Goal: Find specific page/section: Find specific page/section

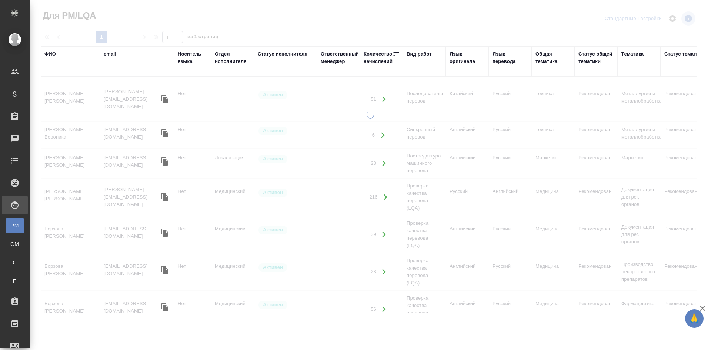
click at [501, 58] on div "Язык перевода" at bounding box center [510, 57] width 36 height 15
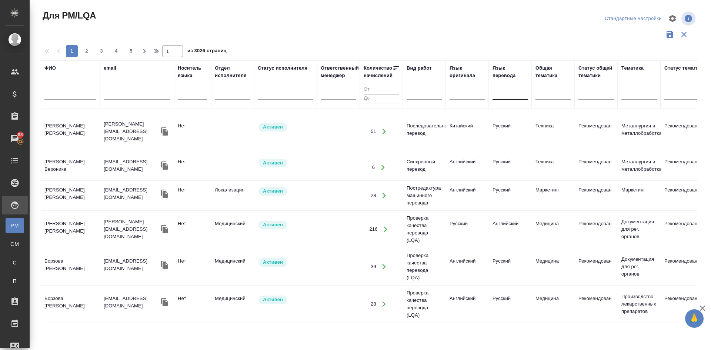
click at [503, 92] on div at bounding box center [510, 92] width 36 height 11
type input "z"
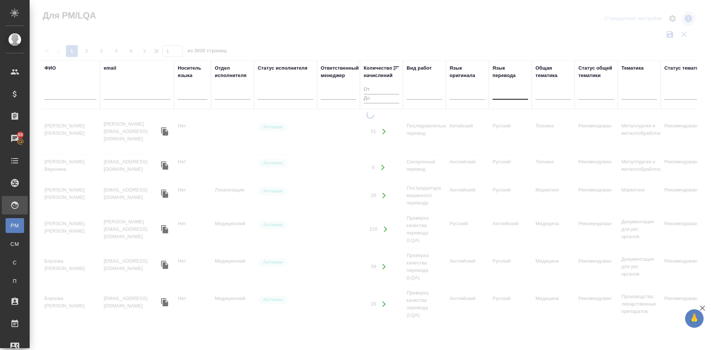
click at [503, 92] on div at bounding box center [510, 92] width 36 height 11
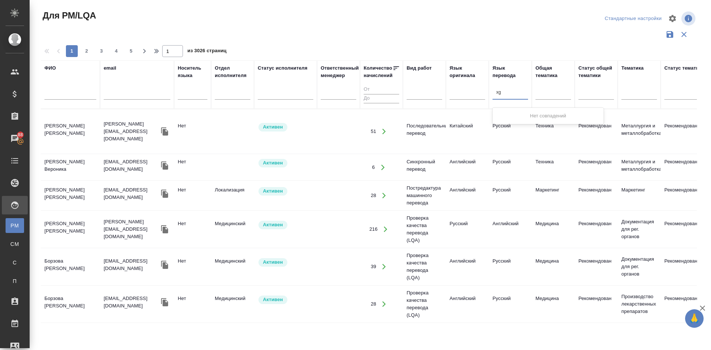
type input "x"
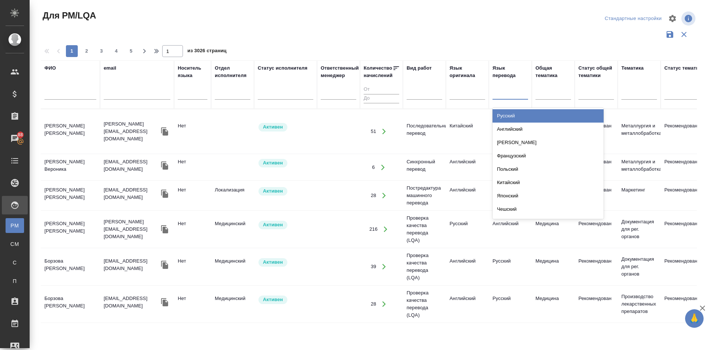
type input "я"
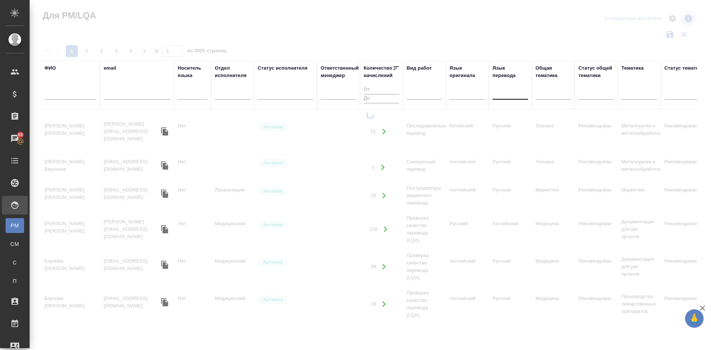
click at [503, 92] on div at bounding box center [510, 92] width 36 height 11
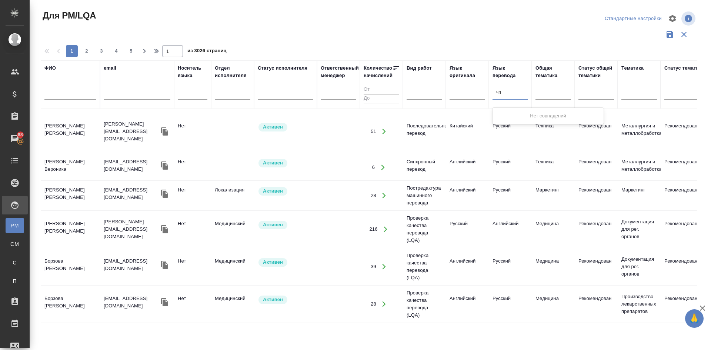
type input "ч"
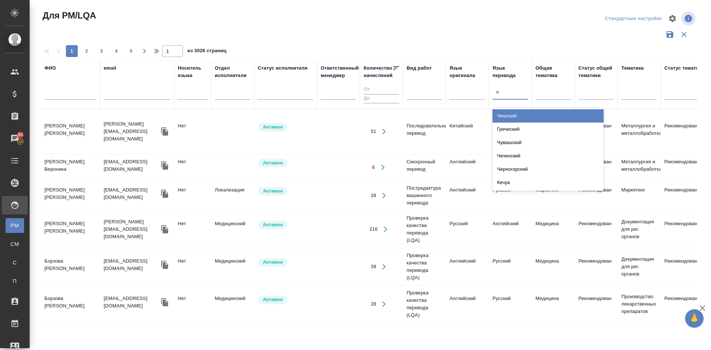
type input "яп"
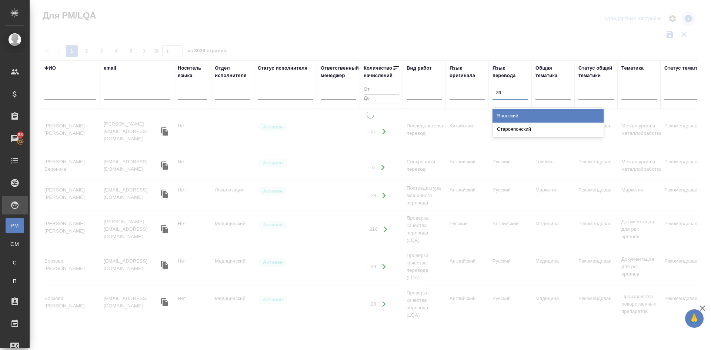
click at [506, 113] on div "Японский" at bounding box center [547, 115] width 111 height 13
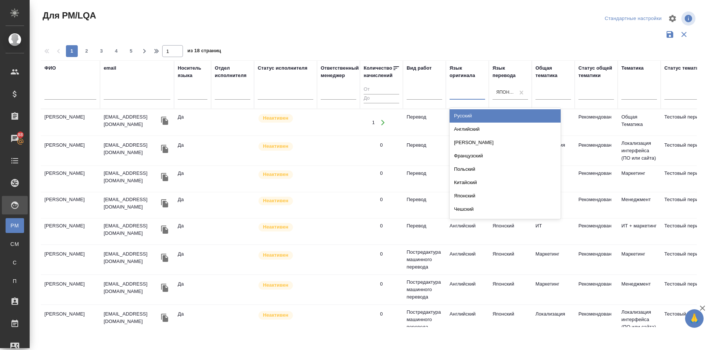
click at [459, 97] on div at bounding box center [467, 92] width 36 height 11
click at [465, 117] on div "Русский" at bounding box center [504, 115] width 111 height 13
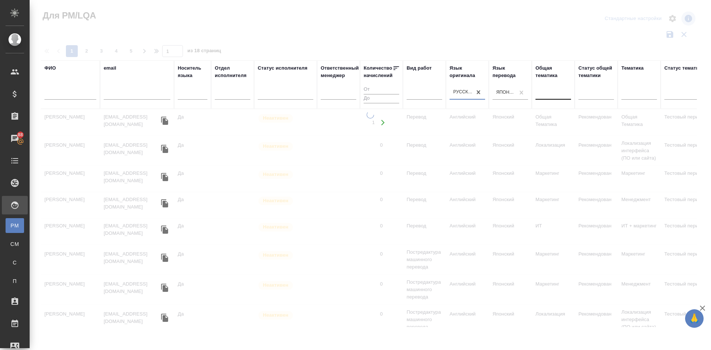
click at [549, 92] on div at bounding box center [553, 92] width 36 height 11
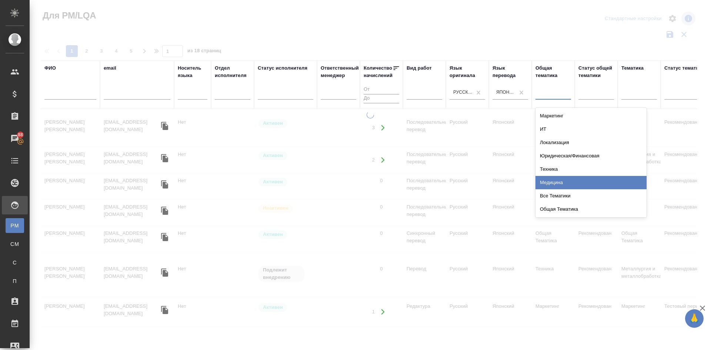
click at [549, 182] on div "Медицина" at bounding box center [590, 182] width 111 height 13
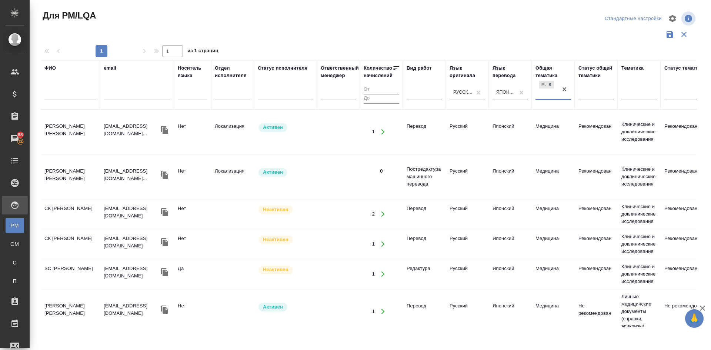
click at [543, 31] on div at bounding box center [369, 34] width 656 height 14
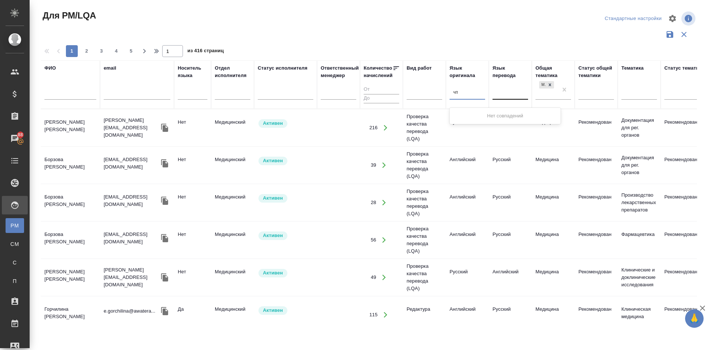
type input "ч"
type input "япо"
click at [464, 113] on div "Японский" at bounding box center [504, 115] width 111 height 13
click at [504, 90] on div at bounding box center [510, 92] width 36 height 11
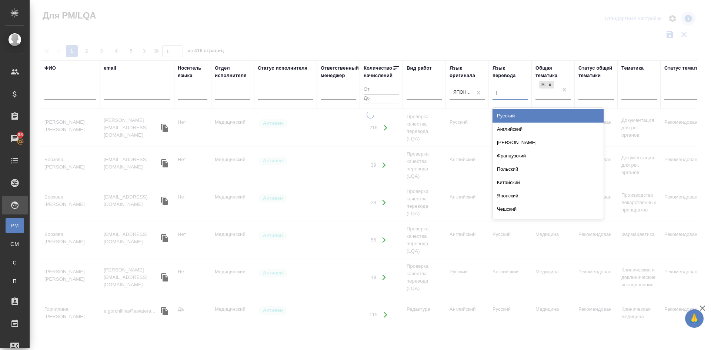
type input "рус"
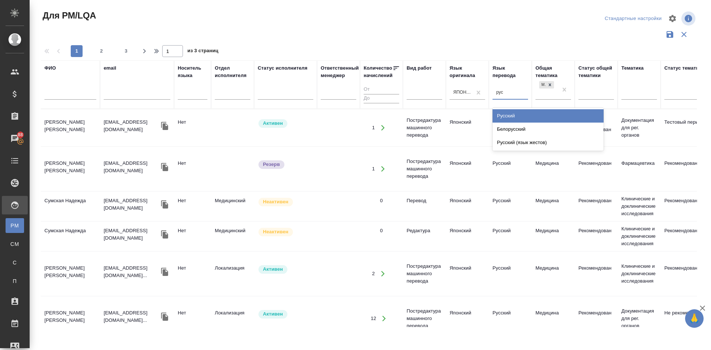
click at [501, 115] on div "Русский" at bounding box center [547, 115] width 111 height 13
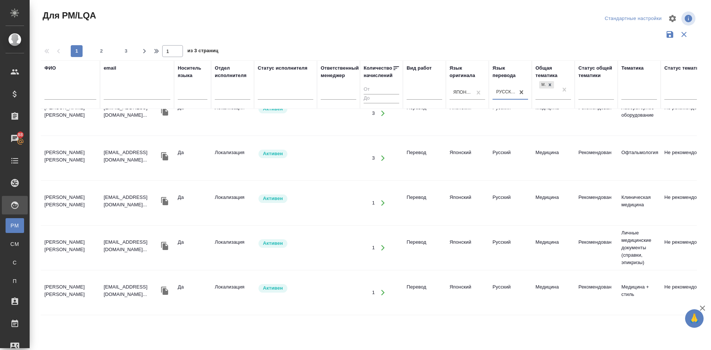
scroll to position [715, 0]
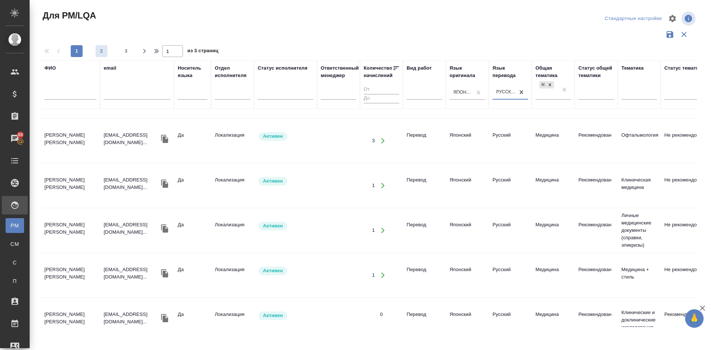
click at [104, 50] on span "2" at bounding box center [101, 50] width 12 height 7
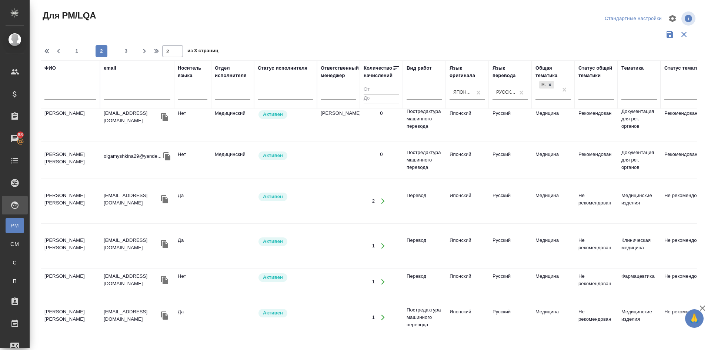
click at [56, 188] on td "[PERSON_NAME] [PERSON_NAME]" at bounding box center [70, 201] width 59 height 26
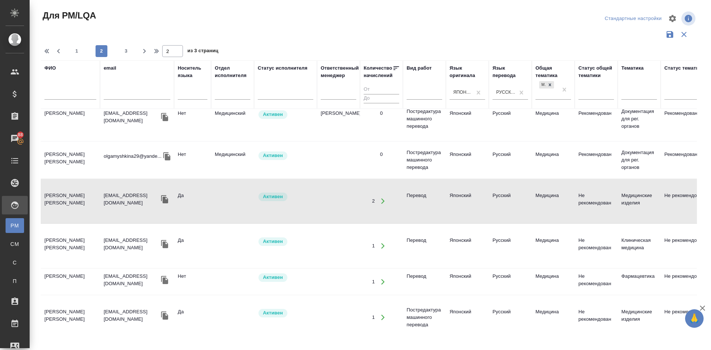
click at [55, 188] on td "[PERSON_NAME] [PERSON_NAME]" at bounding box center [70, 201] width 59 height 26
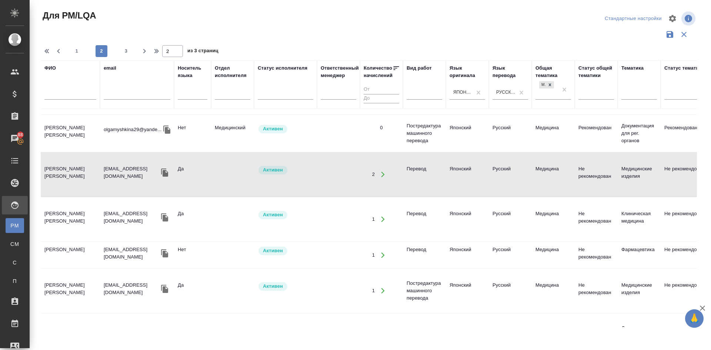
scroll to position [756, 0]
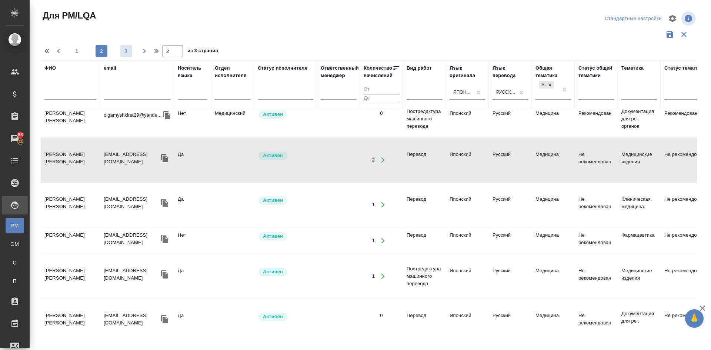
click at [128, 49] on span "3" at bounding box center [126, 50] width 12 height 7
type input "3"
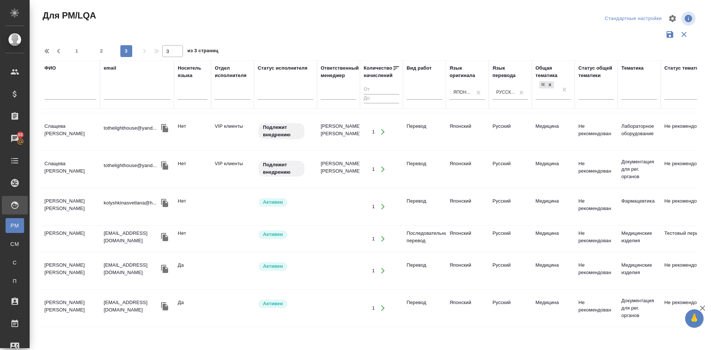
scroll to position [226, 0]
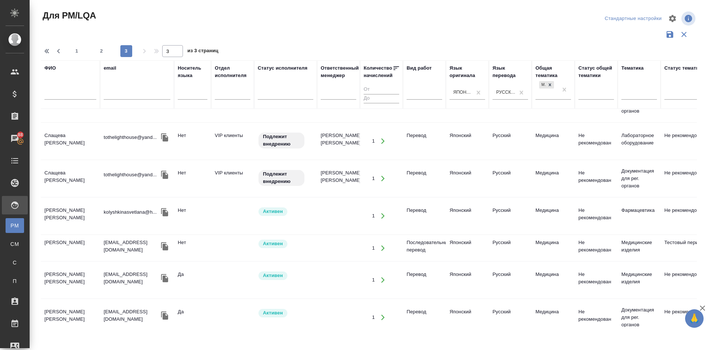
click at [58, 128] on td "Слащева [PERSON_NAME]" at bounding box center [70, 141] width 59 height 26
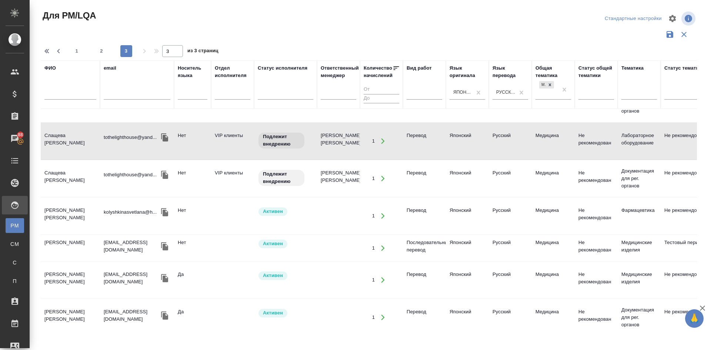
click at [58, 128] on td "Слащева [PERSON_NAME]" at bounding box center [70, 141] width 59 height 26
click at [59, 304] on td "[PERSON_NAME] [PERSON_NAME]" at bounding box center [70, 317] width 59 height 26
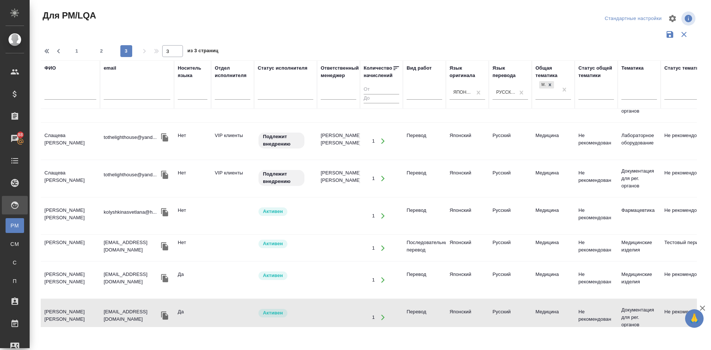
click at [59, 304] on td "[PERSON_NAME] [PERSON_NAME]" at bounding box center [70, 317] width 59 height 26
click at [57, 96] on input "text" at bounding box center [70, 94] width 52 height 9
type input "è"
type input "p"
type input "["
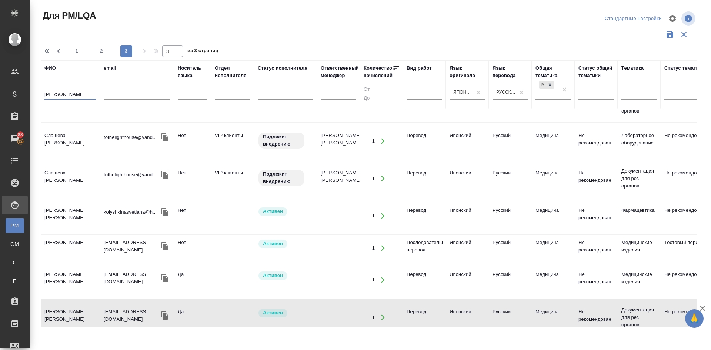
type input "[PERSON_NAME]"
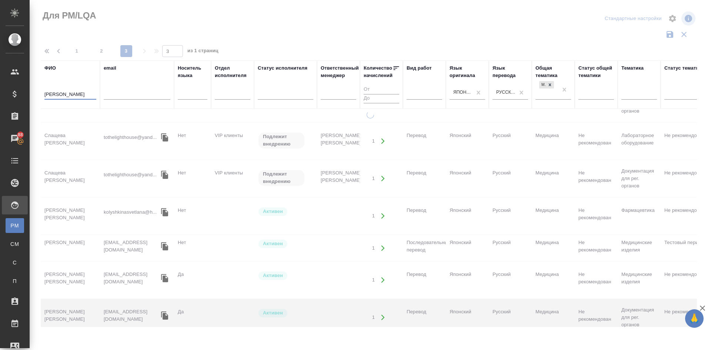
scroll to position [0, 0]
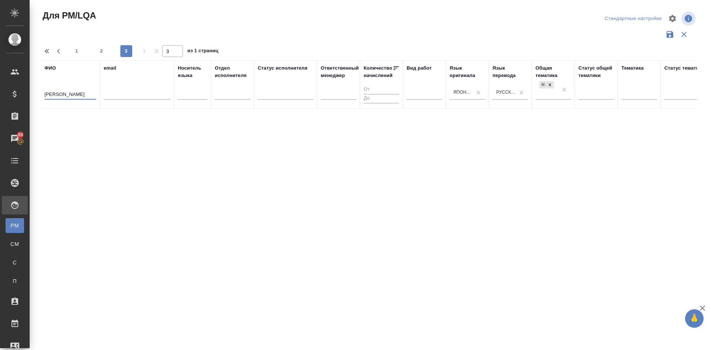
drag, startPoint x: 69, startPoint y: 93, endPoint x: 0, endPoint y: 44, distance: 84.8
click at [0, 50] on div ".cls-1 fill:#fff; AWATERA [PERSON_NAME] Спецификации Заказы 88 Чаты Todo Проект…" at bounding box center [355, 175] width 711 height 350
type input "1"
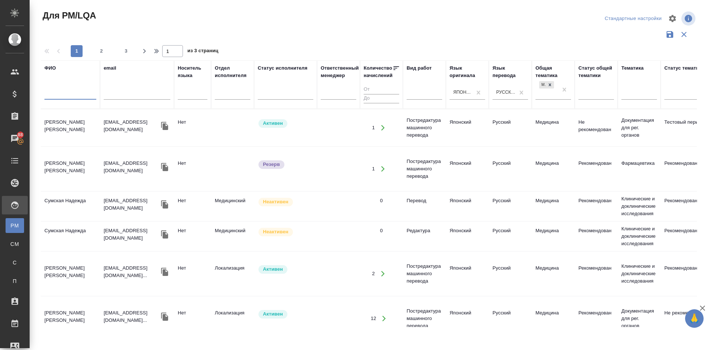
click at [59, 161] on td "[PERSON_NAME] [PERSON_NAME]" at bounding box center [70, 169] width 59 height 26
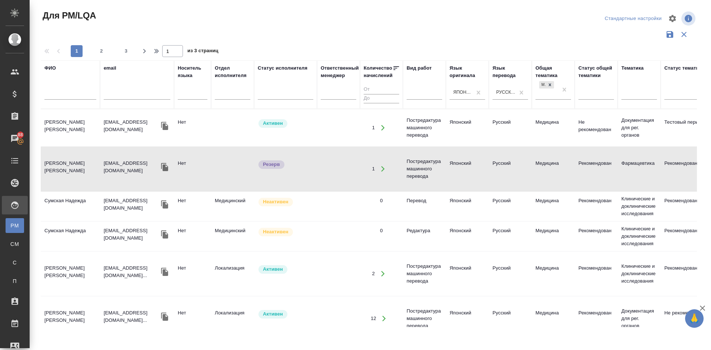
click at [59, 164] on td "[PERSON_NAME] [PERSON_NAME]" at bounding box center [70, 169] width 59 height 26
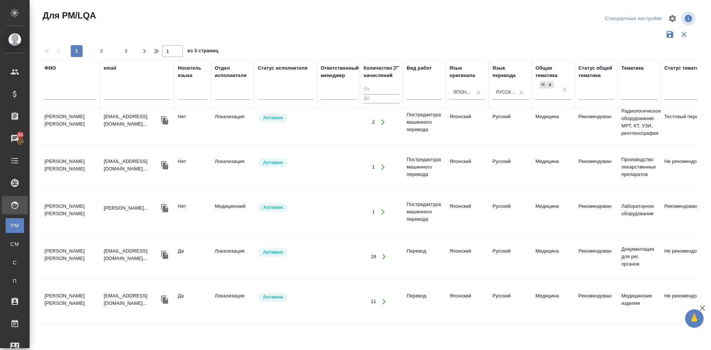
scroll to position [345, 0]
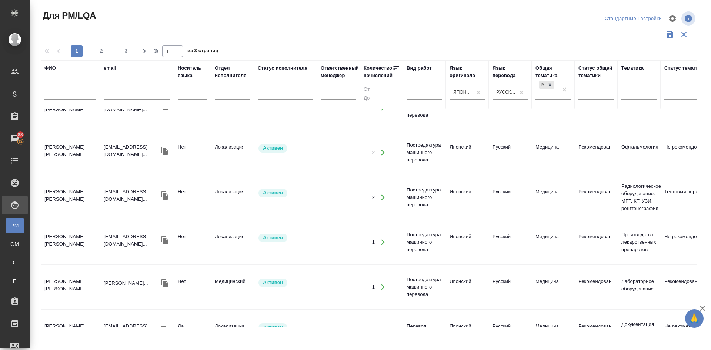
click at [128, 53] on span "3" at bounding box center [126, 50] width 12 height 7
type input "3"
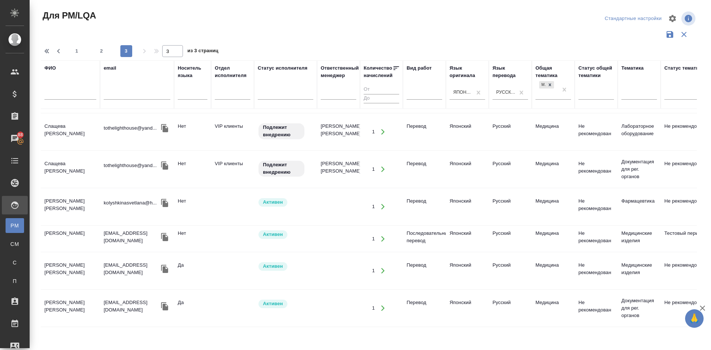
scroll to position [226, 0]
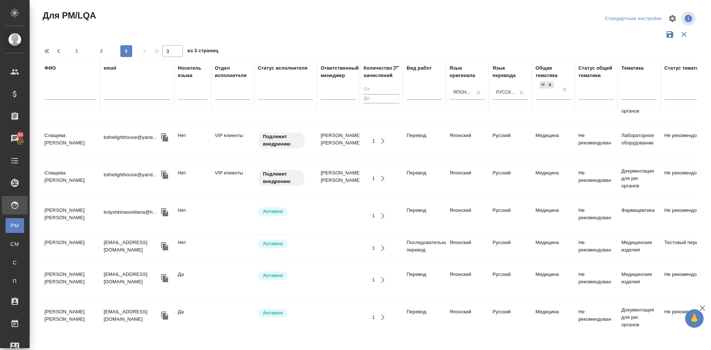
click at [51, 203] on td "[PERSON_NAME] [PERSON_NAME]" at bounding box center [70, 216] width 59 height 26
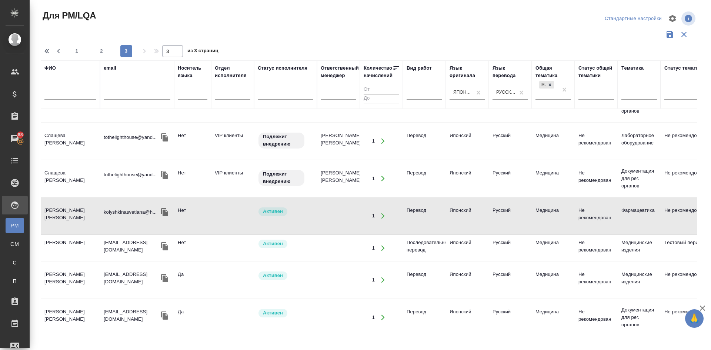
click at [51, 203] on td "[PERSON_NAME] [PERSON_NAME]" at bounding box center [70, 216] width 59 height 26
click at [60, 267] on td "[PERSON_NAME] [PERSON_NAME]" at bounding box center [70, 280] width 59 height 26
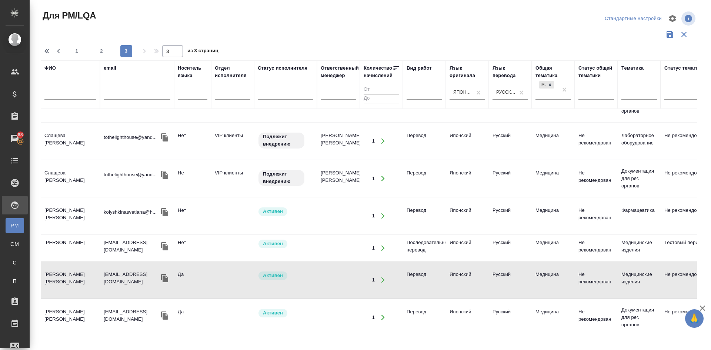
click at [60, 267] on td "[PERSON_NAME] [PERSON_NAME]" at bounding box center [70, 280] width 59 height 26
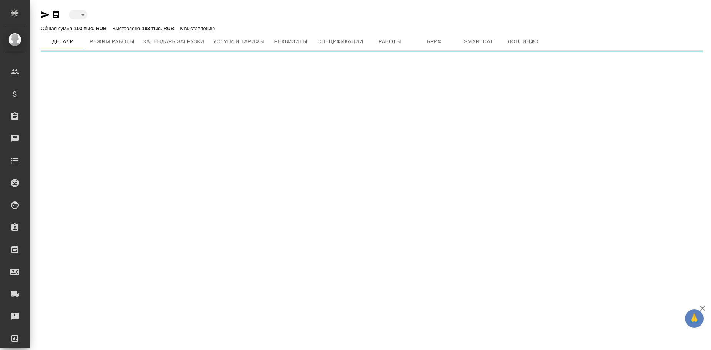
type input "toBeImplemented"
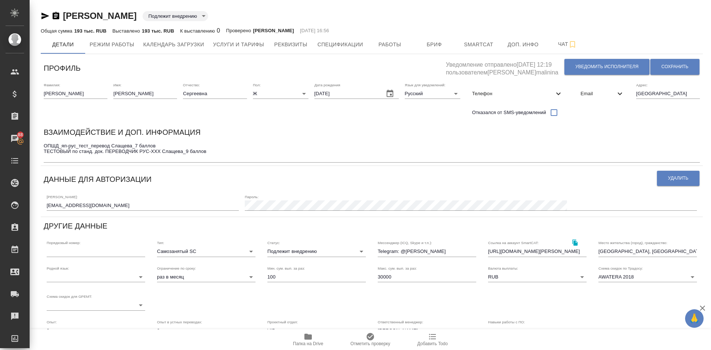
click at [308, 339] on icon "button" at bounding box center [307, 336] width 7 height 6
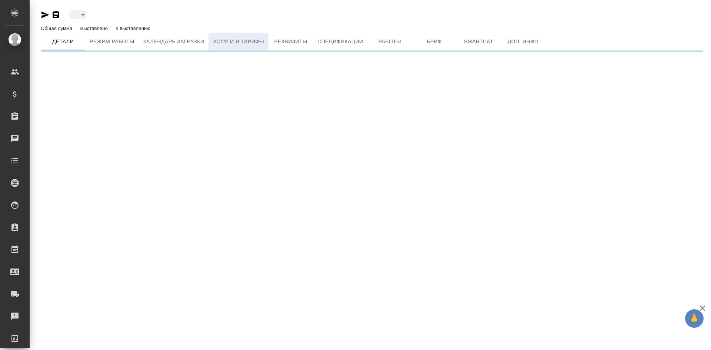
type input "active"
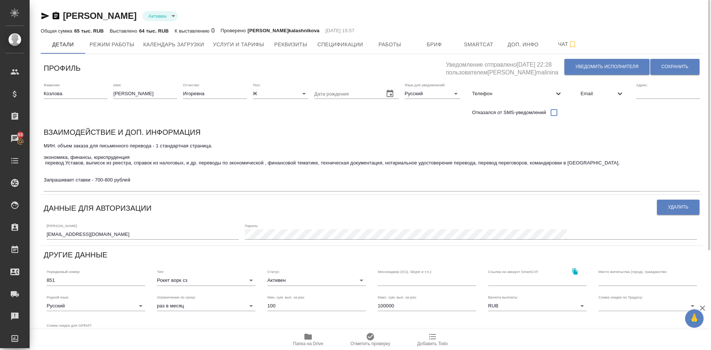
click at [306, 337] on icon "button" at bounding box center [307, 336] width 7 height 6
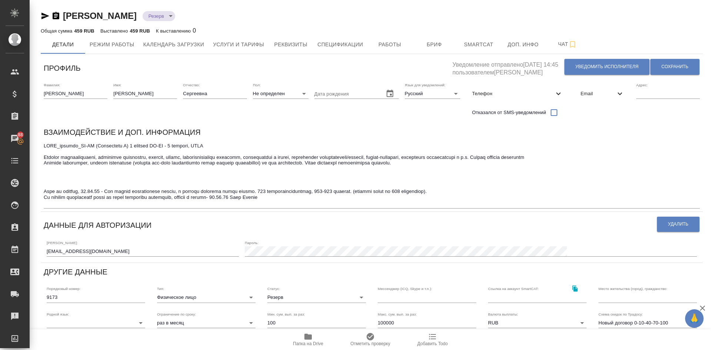
scroll to position [156, 0]
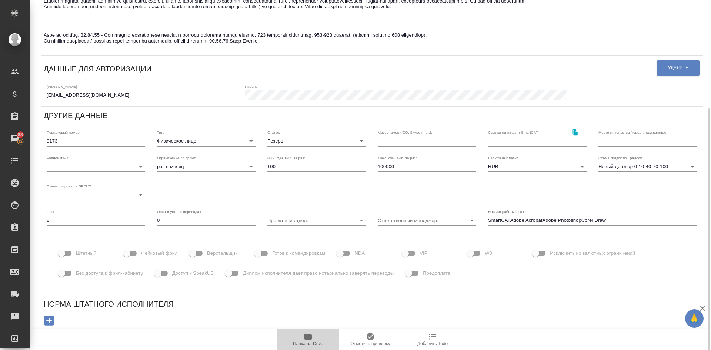
click at [308, 336] on icon "button" at bounding box center [307, 336] width 7 height 6
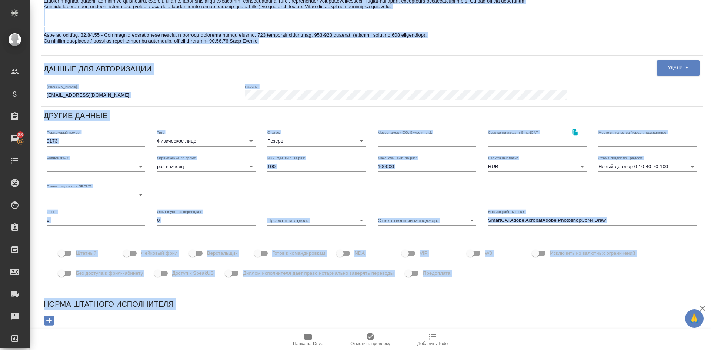
drag, startPoint x: 710, startPoint y: 117, endPoint x: 710, endPoint y: -2, distance: 118.8
click at [710, 0] on html "🙏 .cls-1 fill:#fff; AWATERA Demidova Tatyana Клиенты Спецификации Заказы 88 Чат…" at bounding box center [355, 175] width 711 height 350
copy div "PEMT_general_JP-RU (Omelchenko L) 1 очередь JP-RU - 1 очередь, PEMT Пищевая про…"
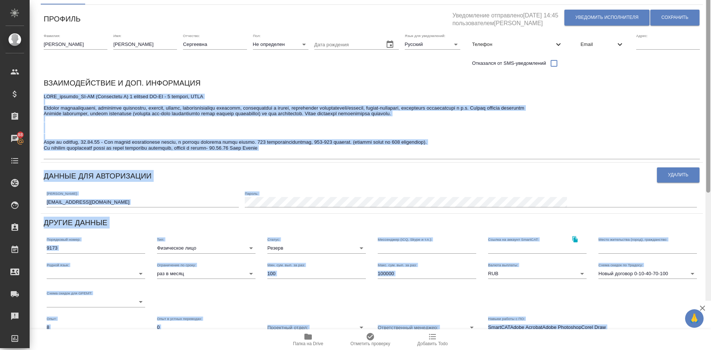
scroll to position [0, 0]
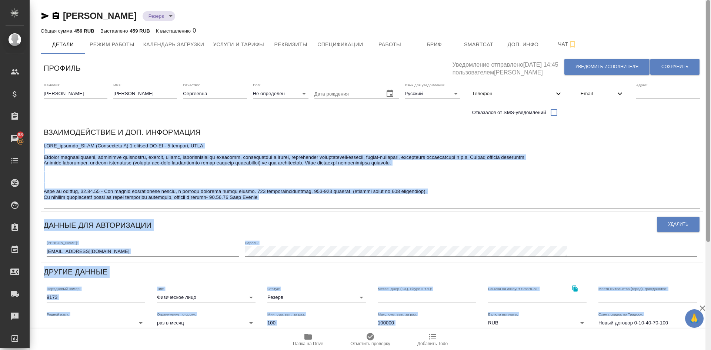
drag, startPoint x: 708, startPoint y: 124, endPoint x: 710, endPoint y: 7, distance: 117.0
click at [710, 7] on div at bounding box center [708, 175] width 6 height 350
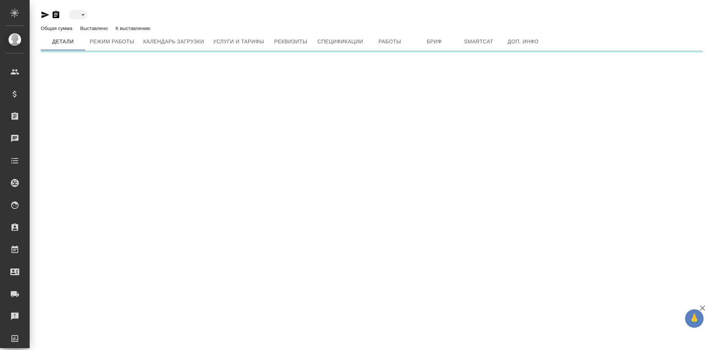
type input "active"
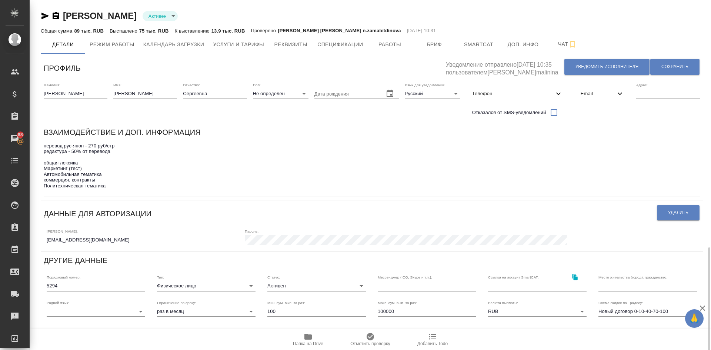
scroll to position [145, 0]
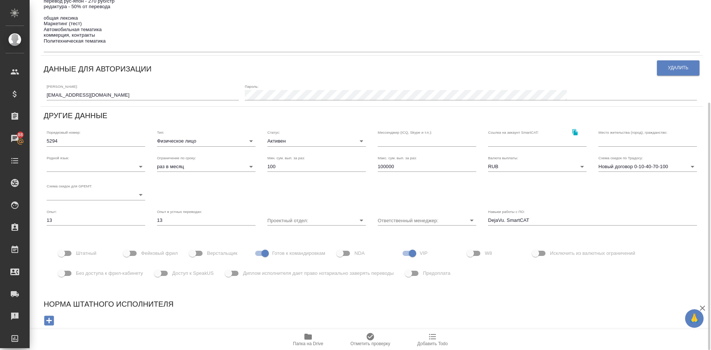
click at [310, 337] on icon "button" at bounding box center [307, 336] width 7 height 6
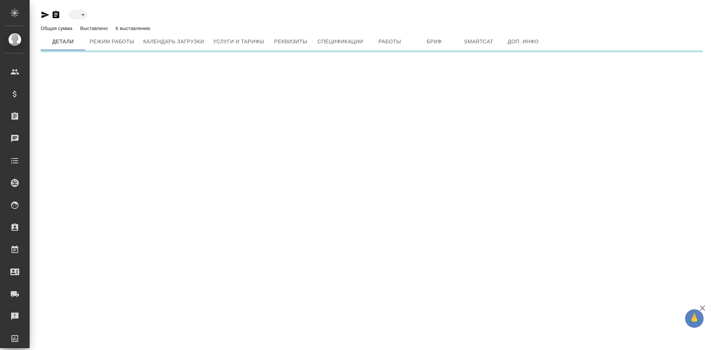
type input "active"
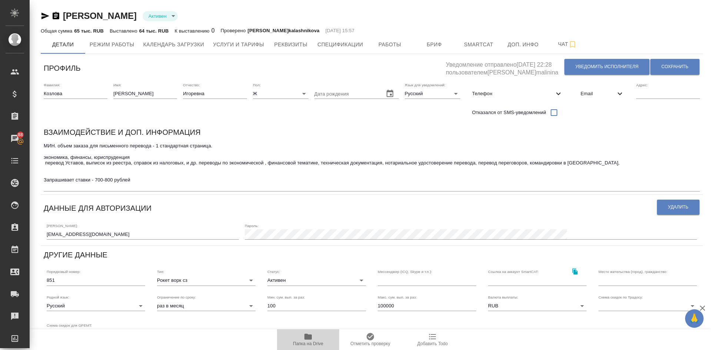
click at [307, 337] on icon "button" at bounding box center [307, 336] width 7 height 6
